Goal: Obtain resource: Obtain resource

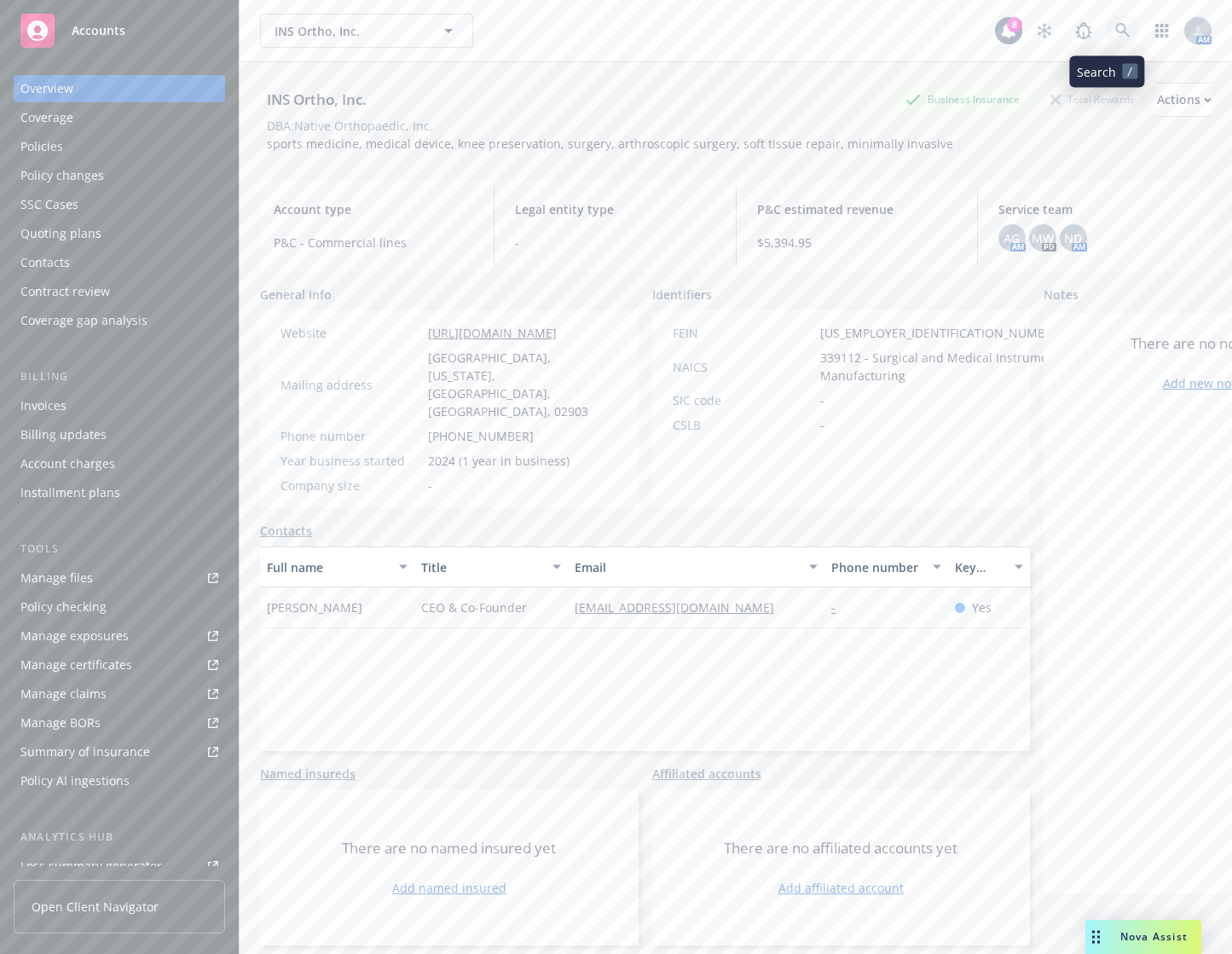
drag, startPoint x: 0, startPoint y: 0, endPoint x: 1114, endPoint y: 37, distance: 1114.6
click at [1114, 37] on link at bounding box center [1122, 30] width 34 height 34
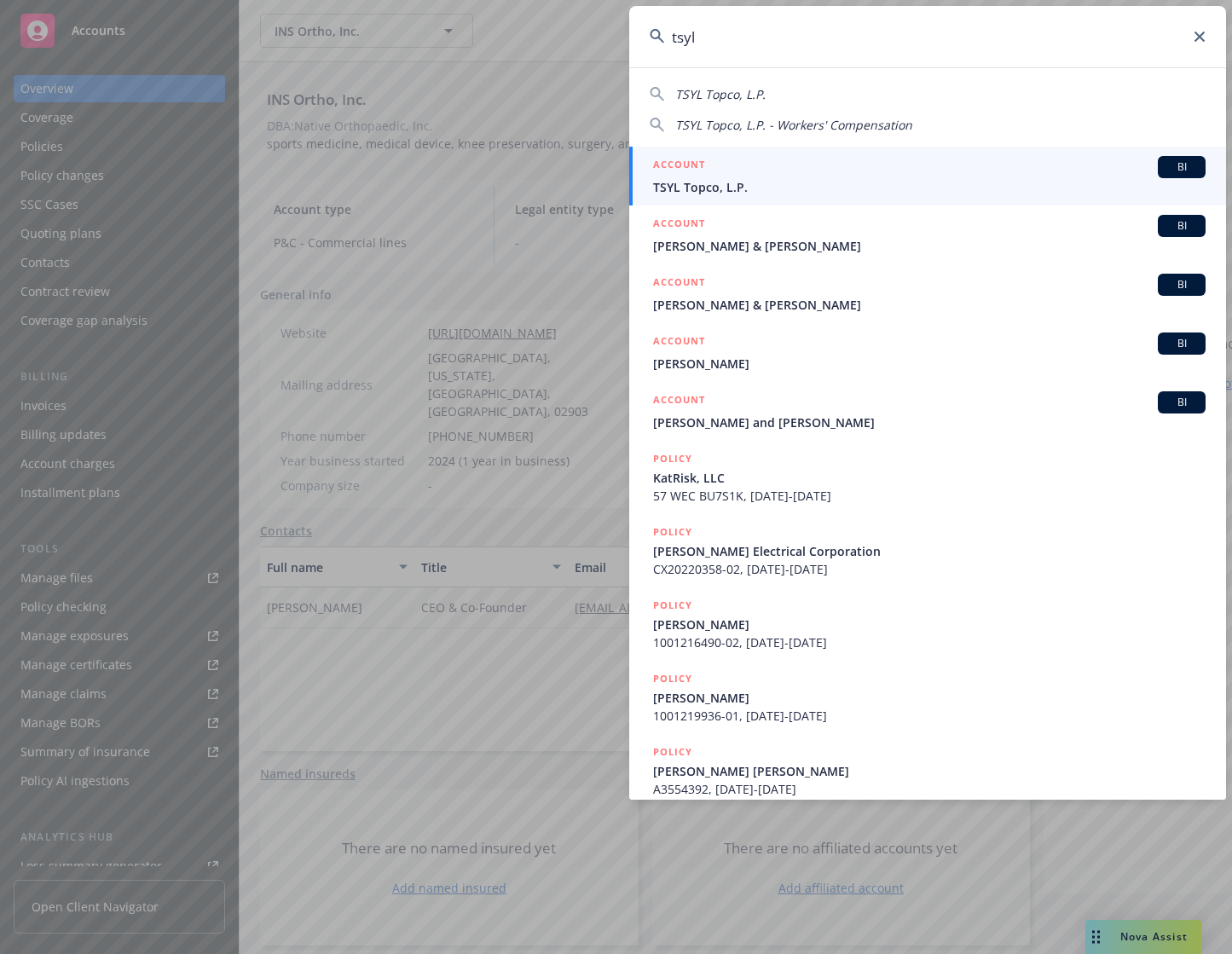
type input "tsyl"
click at [918, 173] on div "ACCOUNT BI" at bounding box center [929, 167] width 553 height 22
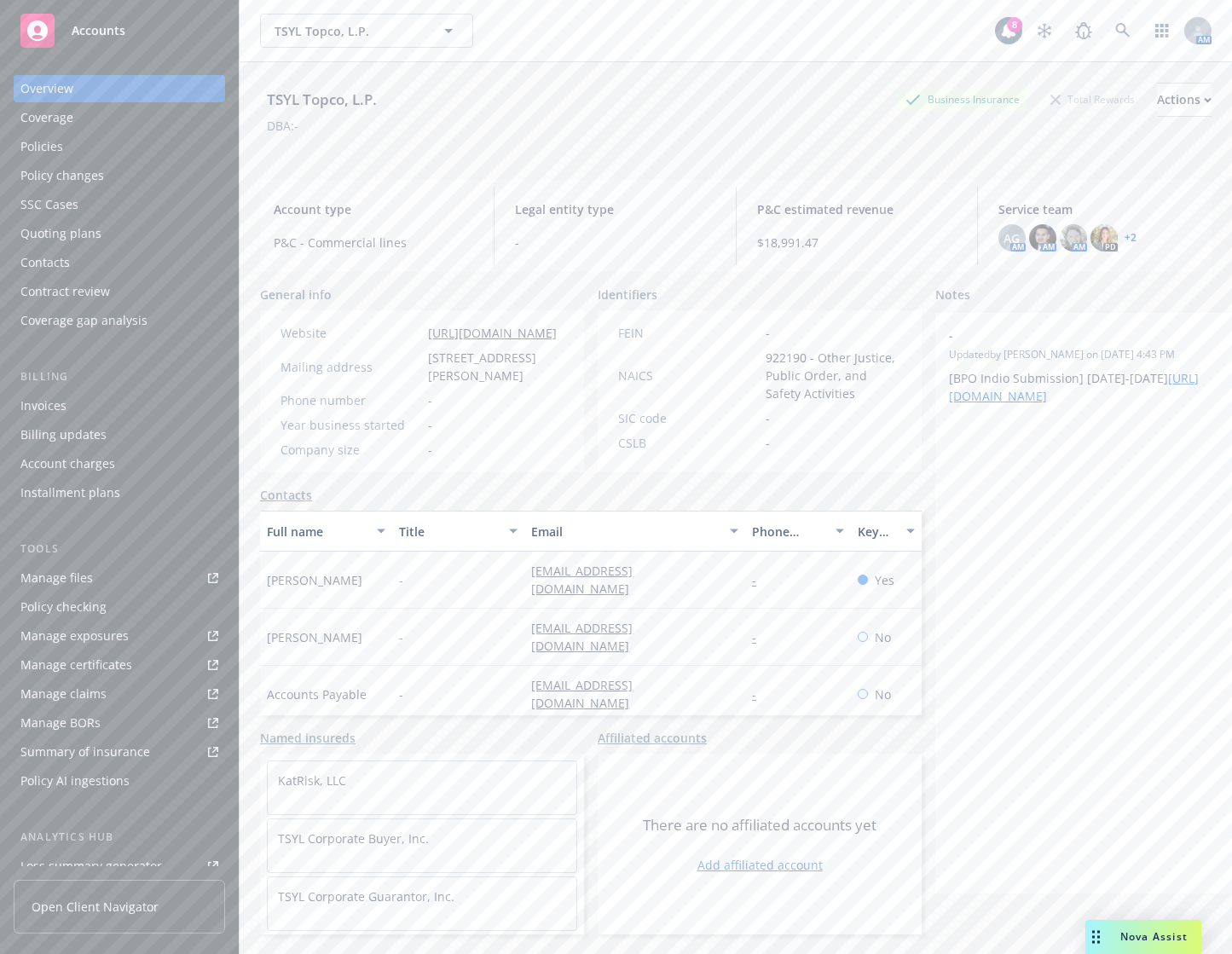
click at [147, 569] on link "Manage files" at bounding box center [120, 578] width 212 height 27
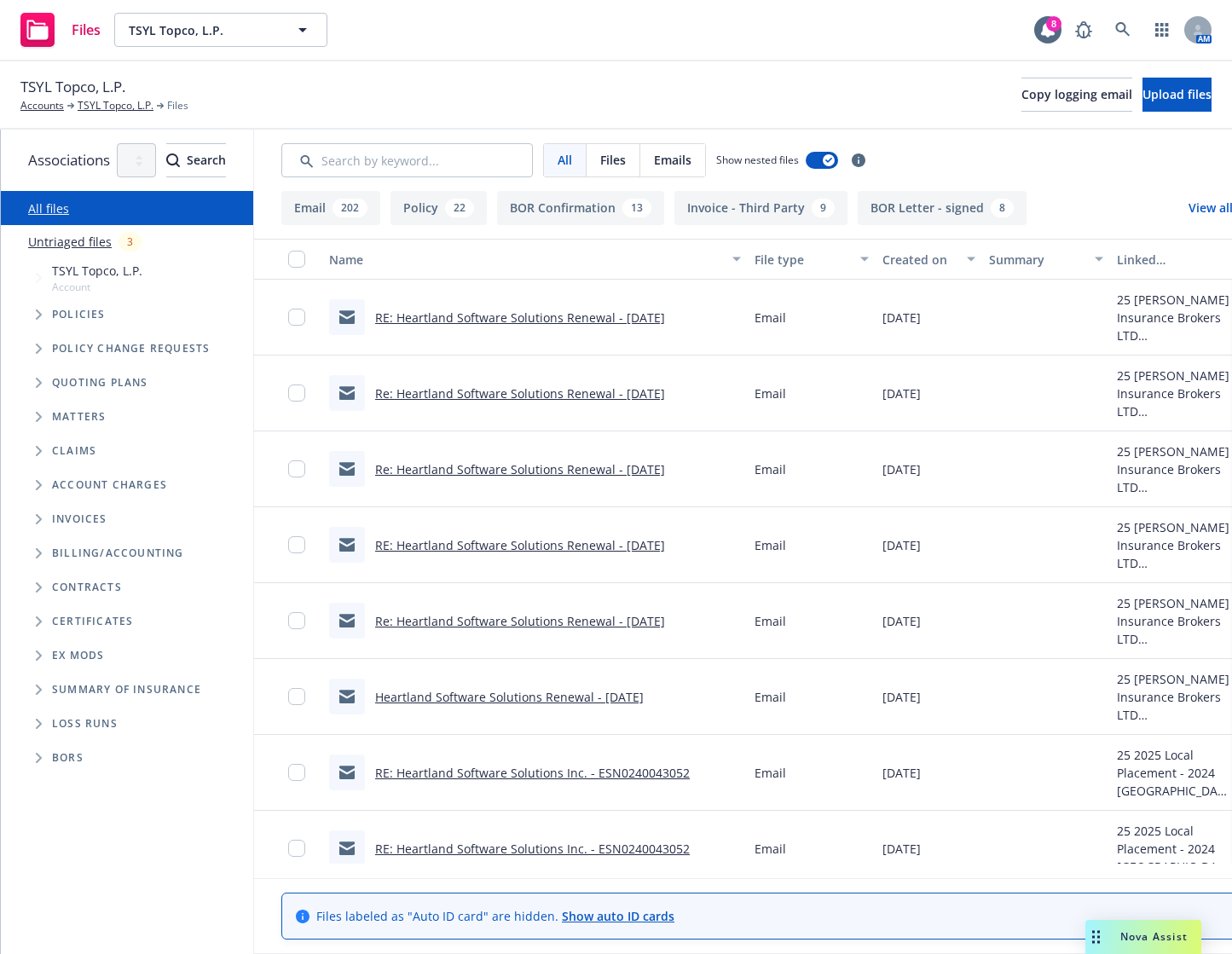
click at [40, 385] on icon "Tree Example" at bounding box center [38, 383] width 6 height 10
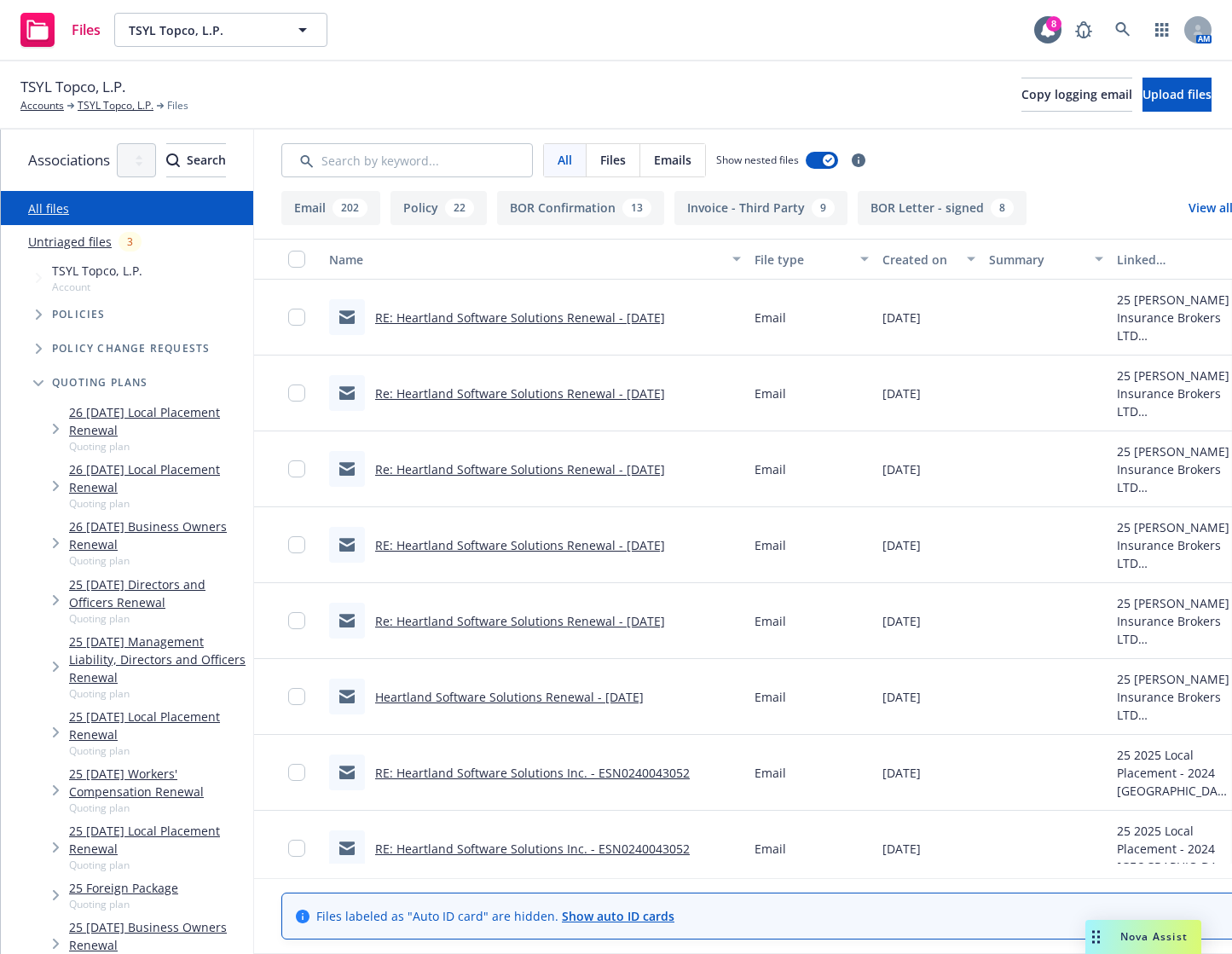
click at [56, 842] on icon "Tree Example" at bounding box center [56, 846] width 6 height 10
click at [70, 887] on icon "Tree Example" at bounding box center [73, 892] width 6 height 10
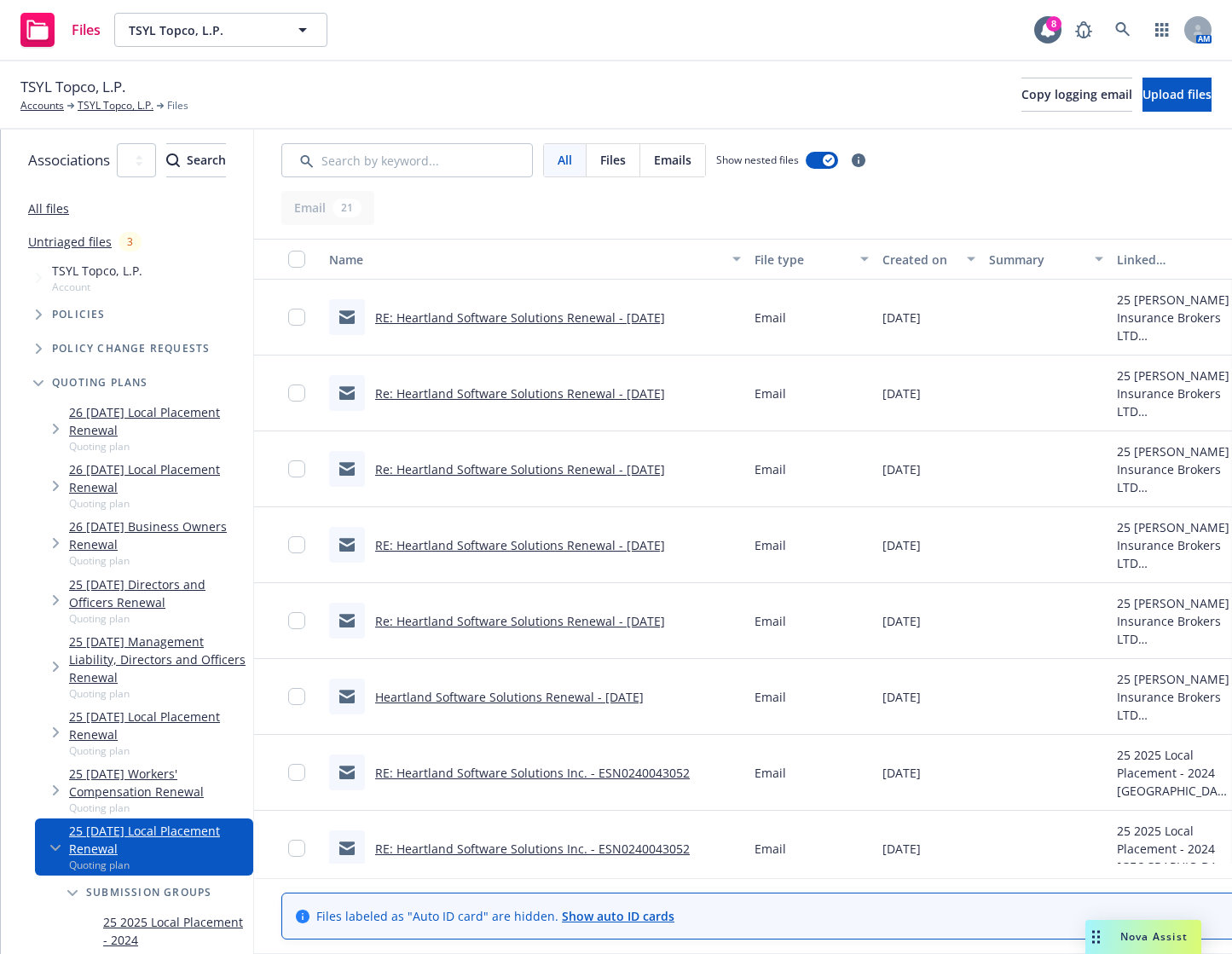
click at [89, 953] on icon "Tree Example" at bounding box center [90, 970] width 6 height 10
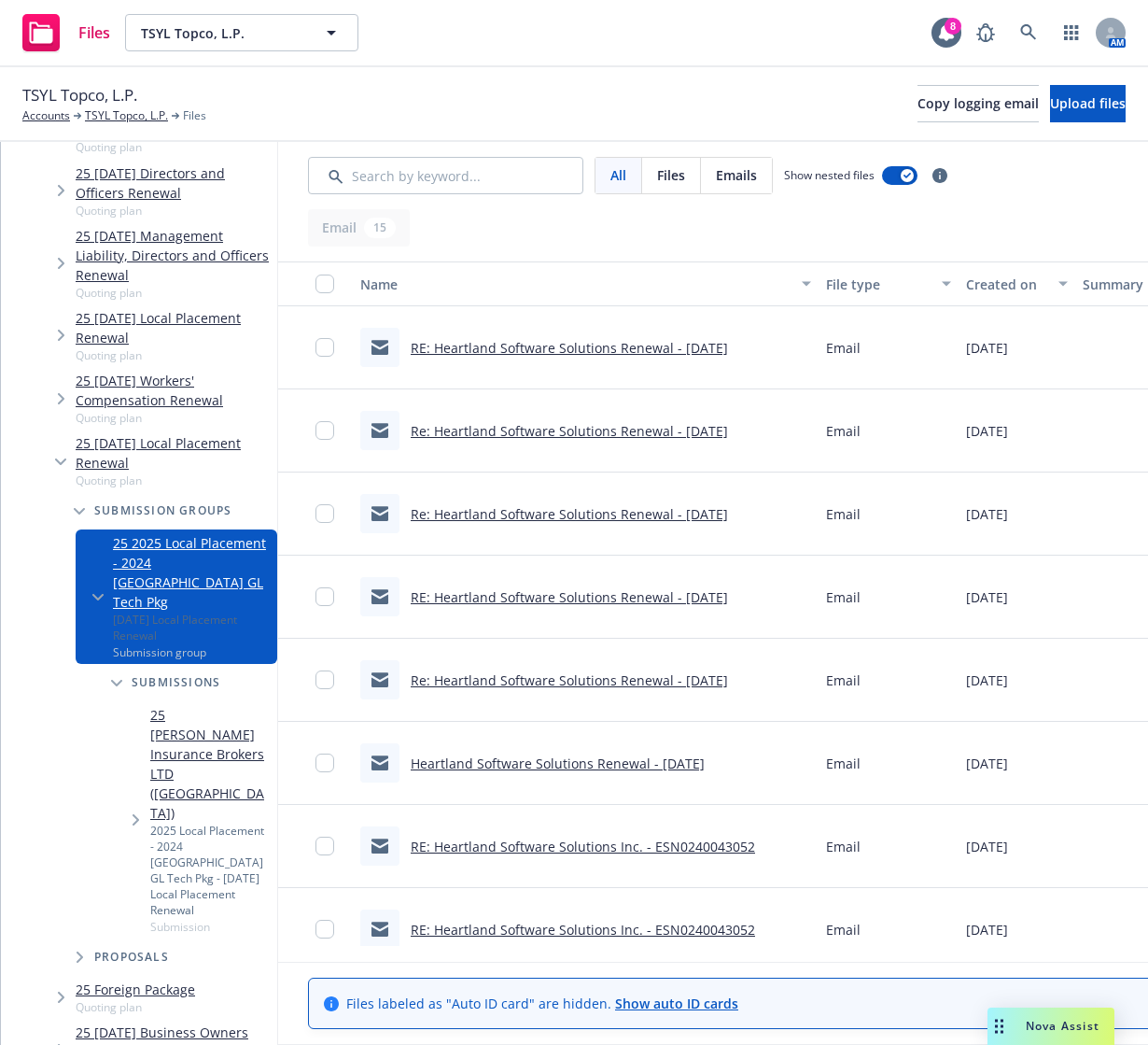
click at [189, 705] on link "25 [PERSON_NAME] Insurance Brokers LTD ([GEOGRAPHIC_DATA])" at bounding box center [209, 764] width 119 height 118
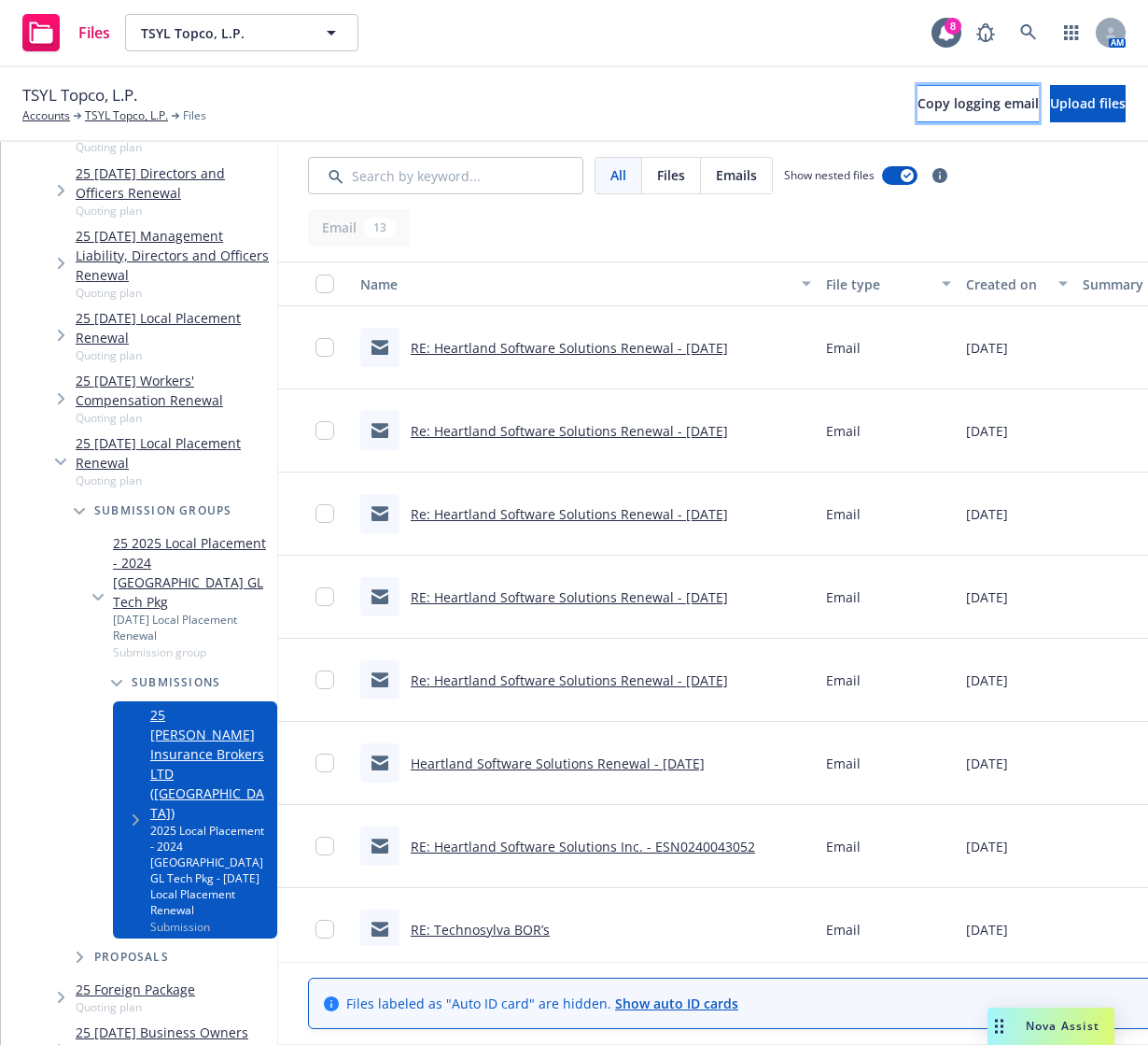
click at [918, 107] on span "Copy logging email" at bounding box center [978, 103] width 121 height 18
